Goal: Transaction & Acquisition: Purchase product/service

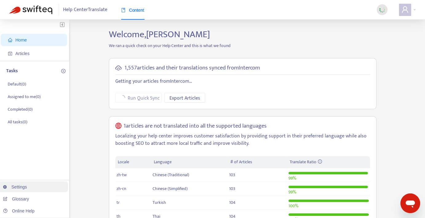
click at [21, 189] on link "Settings" at bounding box center [15, 187] width 24 height 5
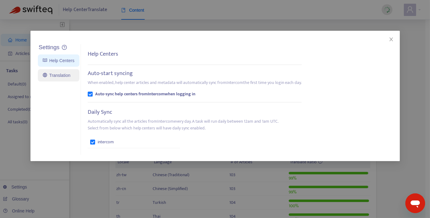
click at [61, 74] on link "Translation" at bounding box center [57, 75] width 28 height 5
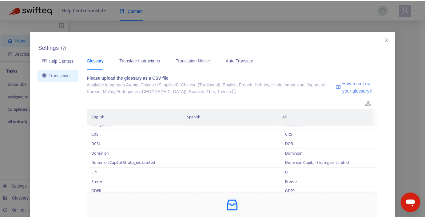
scroll to position [81, 0]
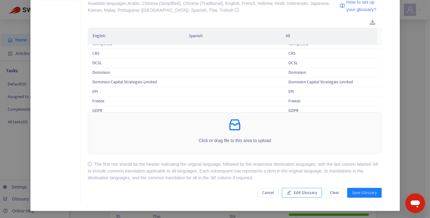
click at [297, 191] on span "Edit Glossary" at bounding box center [304, 193] width 23 height 7
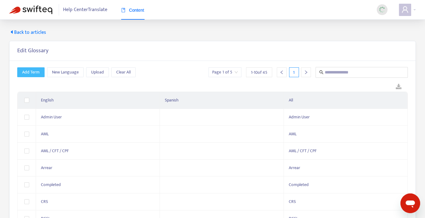
click at [41, 76] on button "Add Term" at bounding box center [30, 72] width 27 height 10
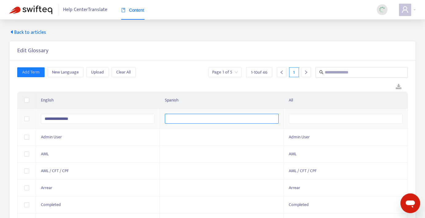
type input "**********"
click at [177, 117] on input "text" at bounding box center [222, 119] width 114 height 10
paste input "**********"
type input "**********"
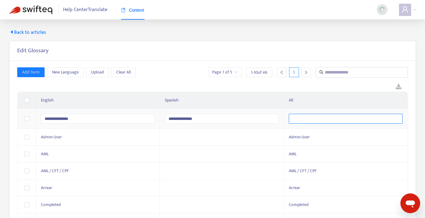
click at [297, 122] on input "text" at bounding box center [346, 119] width 114 height 10
paste input "**********"
type input "**********"
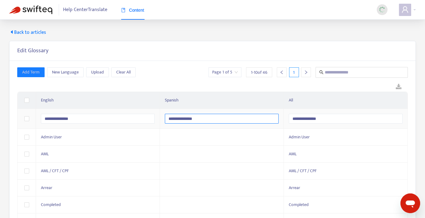
click at [235, 121] on input "**********" at bounding box center [222, 119] width 114 height 10
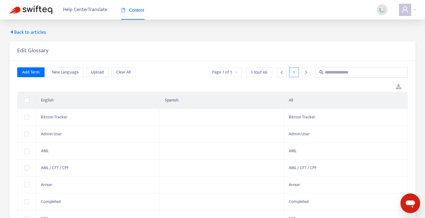
click at [298, 88] on div at bounding box center [212, 86] width 391 height 9
click at [211, 54] on div "Edit Glossary" at bounding box center [212, 50] width 391 height 7
click at [29, 74] on span "Add Term" at bounding box center [31, 72] width 18 height 7
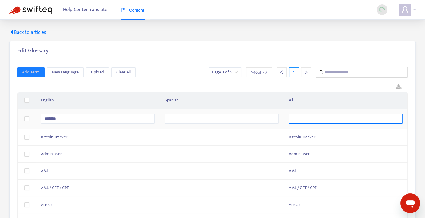
type input "*******"
click at [296, 116] on input "text" at bounding box center [346, 119] width 114 height 10
type input "*******"
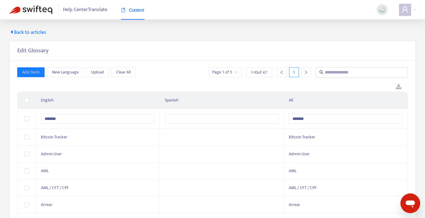
click at [270, 94] on th "Spanish" at bounding box center [222, 100] width 124 height 17
click at [310, 138] on span "Bitcoin Tracker" at bounding box center [302, 137] width 26 height 7
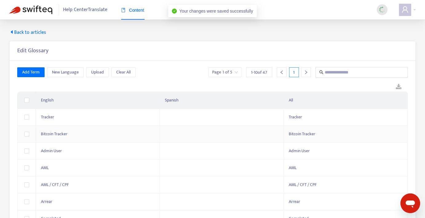
click at [261, 85] on div at bounding box center [212, 86] width 391 height 9
click at [42, 30] on span "Back to articles" at bounding box center [27, 32] width 37 height 7
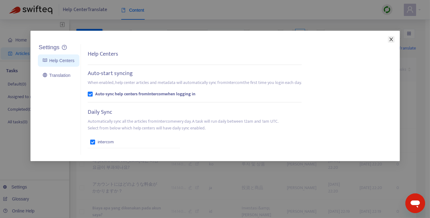
click at [393, 41] on icon "close" at bounding box center [391, 39] width 5 height 5
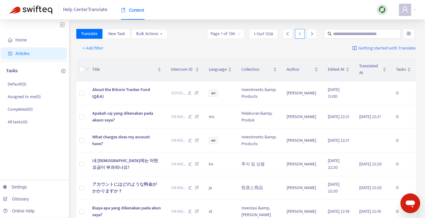
click at [381, 9] on img at bounding box center [382, 10] width 8 height 8
click at [332, 14] on div "Help Center Translate Content" at bounding box center [212, 10] width 425 height 20
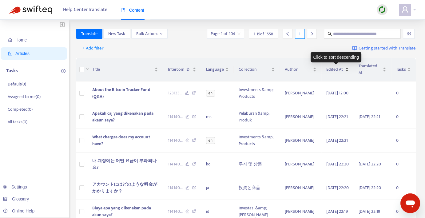
click at [345, 68] on div "Edited At" at bounding box center [337, 69] width 23 height 7
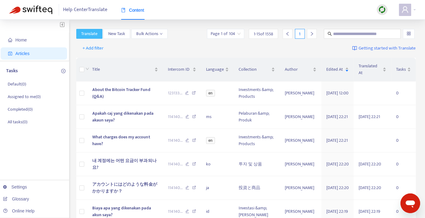
click at [94, 34] on span "Translate" at bounding box center [89, 33] width 16 height 7
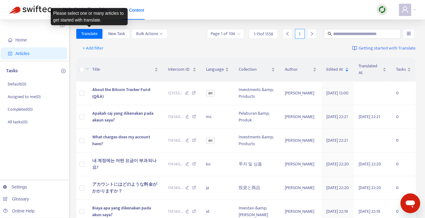
click at [129, 53] on div "+ Add filter Getting started with Translate" at bounding box center [246, 48] width 340 height 14
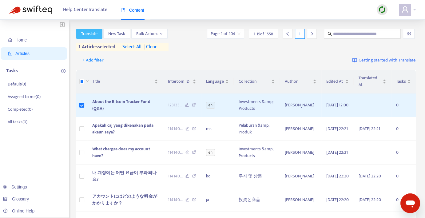
click at [95, 33] on span "Translate" at bounding box center [89, 33] width 16 height 7
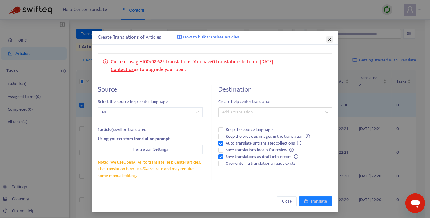
click at [327, 37] on button "Close" at bounding box center [329, 39] width 7 height 7
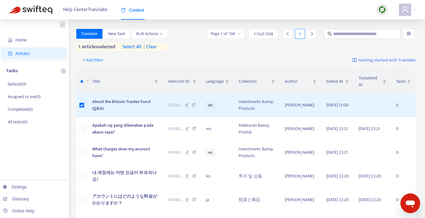
click at [417, 12] on div "Help Center Translate Content" at bounding box center [212, 10] width 425 height 20
drag, startPoint x: 417, startPoint y: 12, endPoint x: 412, endPoint y: 12, distance: 5.2
click at [412, 12] on div "Help Center Translate Content" at bounding box center [212, 10] width 425 height 20
click at [412, 12] on div at bounding box center [407, 10] width 17 height 12
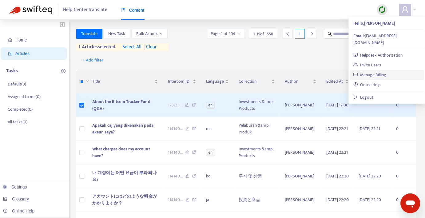
click at [373, 71] on link "Manage Billing" at bounding box center [369, 74] width 33 height 7
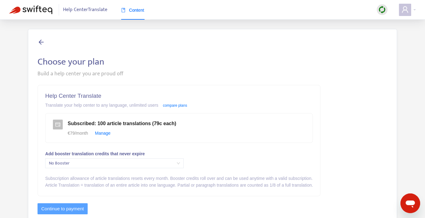
scroll to position [20, 0]
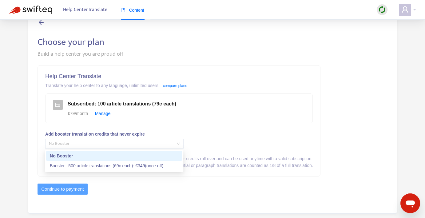
click at [160, 141] on span "No Booster" at bounding box center [114, 143] width 131 height 9
click at [123, 168] on div "Booster +500 article translations (69c each) : € 349 (once-off)" at bounding box center [114, 165] width 129 height 7
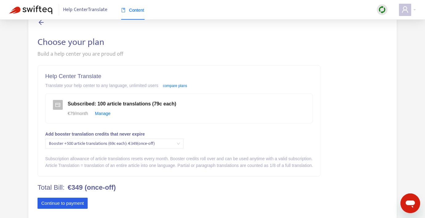
click at [74, 204] on button "Continue to payment" at bounding box center [63, 203] width 50 height 11
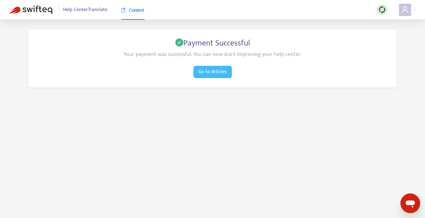
click at [217, 73] on span "Go to Articles" at bounding box center [212, 72] width 29 height 8
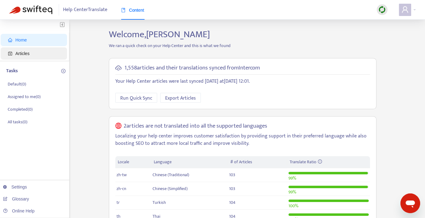
click at [18, 53] on span "Articles" at bounding box center [22, 53] width 14 height 5
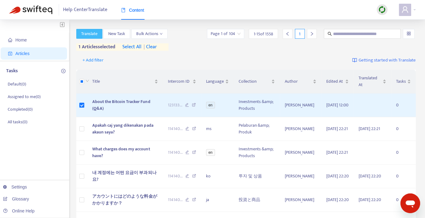
click at [92, 34] on span "Translate" at bounding box center [89, 33] width 16 height 7
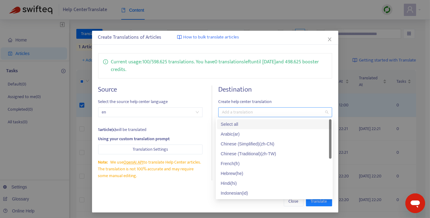
click at [289, 110] on div at bounding box center [272, 112] width 105 height 7
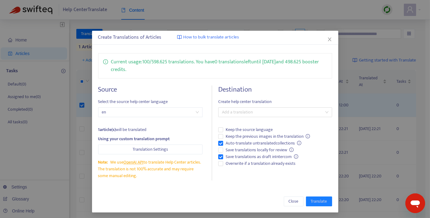
click at [298, 92] on h4 "Destination" at bounding box center [275, 90] width 114 height 8
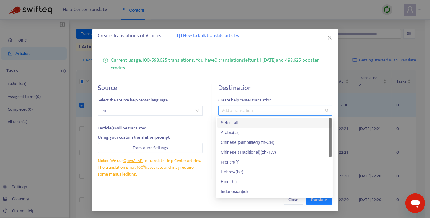
click at [312, 111] on div at bounding box center [272, 110] width 105 height 7
click at [234, 124] on div "Select all" at bounding box center [274, 122] width 107 height 7
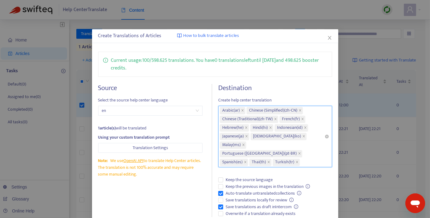
click at [290, 156] on div "Arabic ( ar ) Chinese (Simplified) ( zh-CN ) Chinese (Traditional) ( zh-TW ) Fr…" at bounding box center [272, 136] width 105 height 60
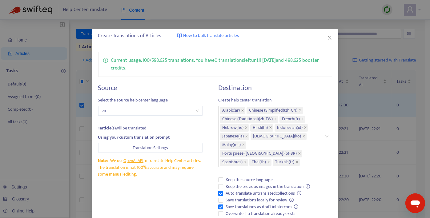
click at [300, 167] on div "Destination Create help center translation Arabic ( ar ) Chinese (Simplified) (…" at bounding box center [275, 151] width 114 height 134
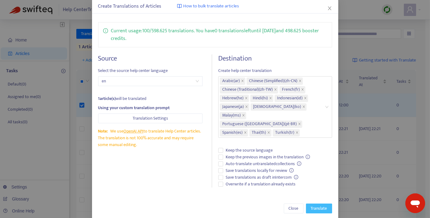
click at [317, 205] on span "Translate" at bounding box center [319, 208] width 16 height 7
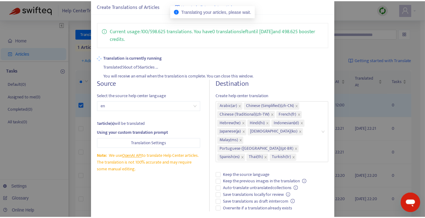
scroll to position [0, 0]
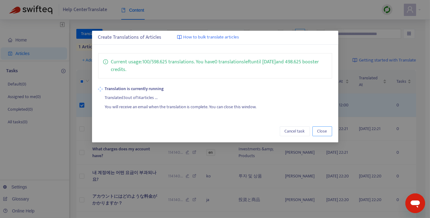
click at [328, 132] on button "Close" at bounding box center [322, 131] width 20 height 10
